Goal: Information Seeking & Learning: Learn about a topic

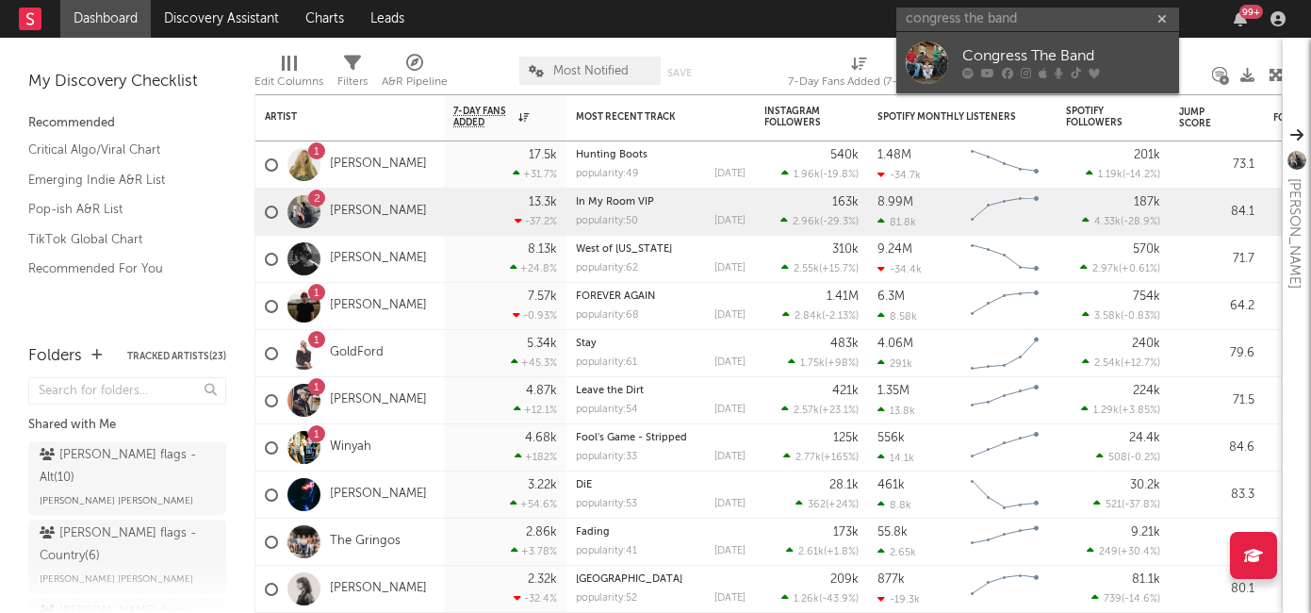
type input "congress the band"
click at [1040, 66] on div "Congress The Band" at bounding box center [1065, 56] width 207 height 23
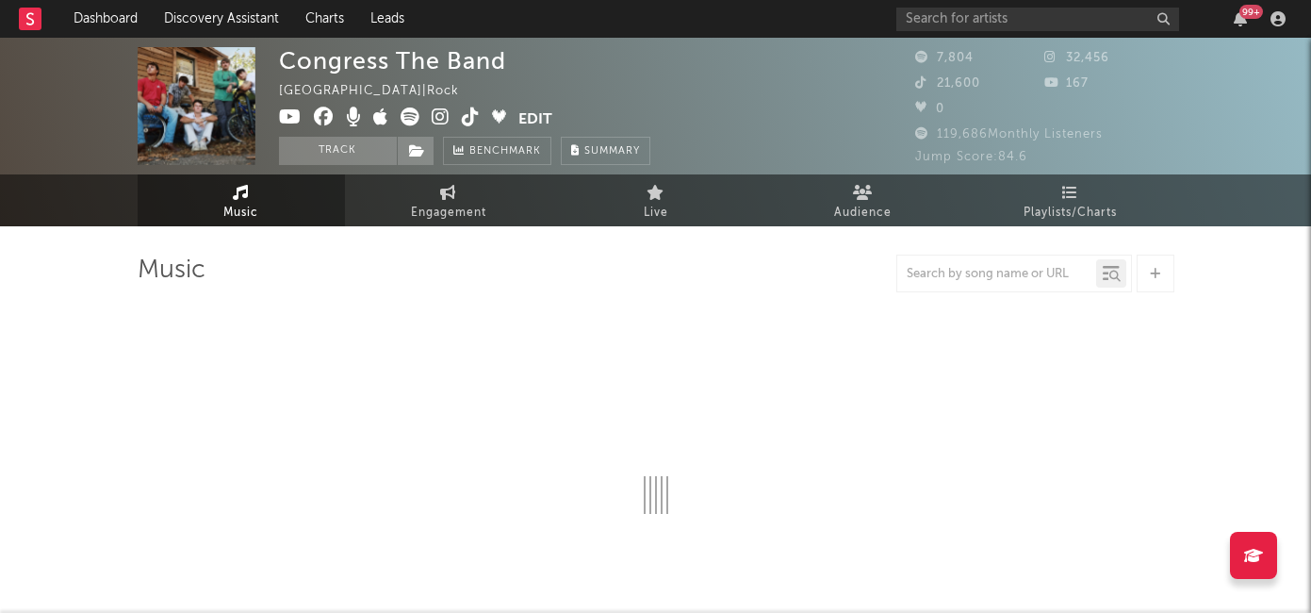
select select "6m"
